Goal: Information Seeking & Learning: Learn about a topic

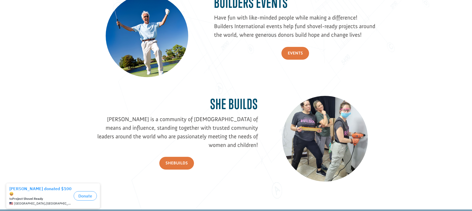
scroll to position [799, 0]
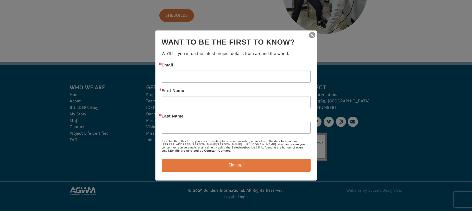
click at [316, 33] on div "Thanks for signing up! You can unsubscribe at any time using the Unsubscribe li…" at bounding box center [235, 105] width 161 height 150
click at [313, 35] on img "button" at bounding box center [312, 35] width 7 height 7
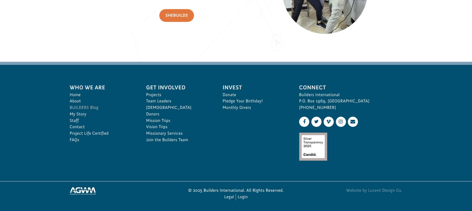
click at [92, 106] on link "BUILDERS Blog" at bounding box center [102, 107] width 65 height 7
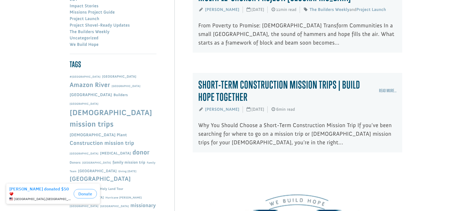
scroll to position [341, 0]
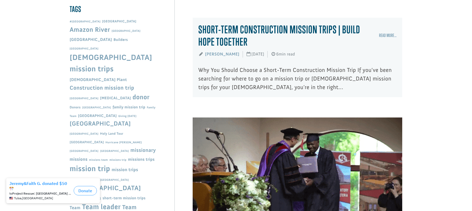
click at [239, 46] on link "Short-Term Construction Mission Trips | Build Hope Together" at bounding box center [279, 35] width 162 height 25
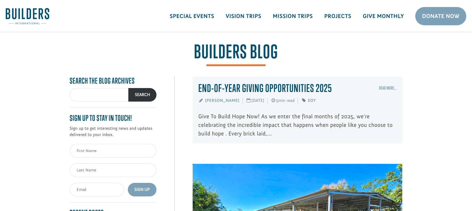
click at [38, 15] on img at bounding box center [27, 16] width 43 height 16
